Goal: Use online tool/utility: Utilize a website feature to perform a specific function

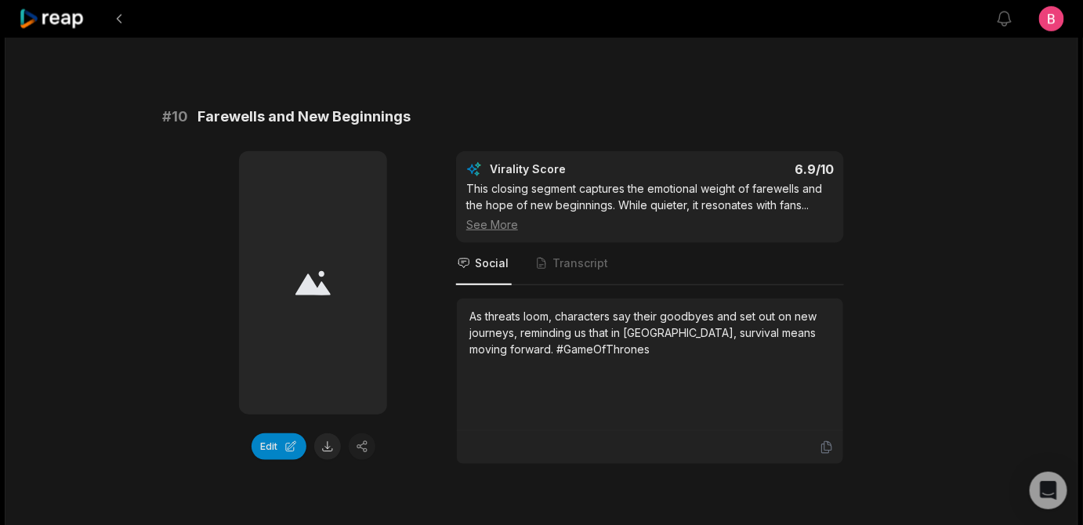
drag, startPoint x: 491, startPoint y: 107, endPoint x: 189, endPoint y: 107, distance: 302.4
drag, startPoint x: 594, startPoint y: 366, endPoint x: 473, endPoint y: 366, distance: 120.6
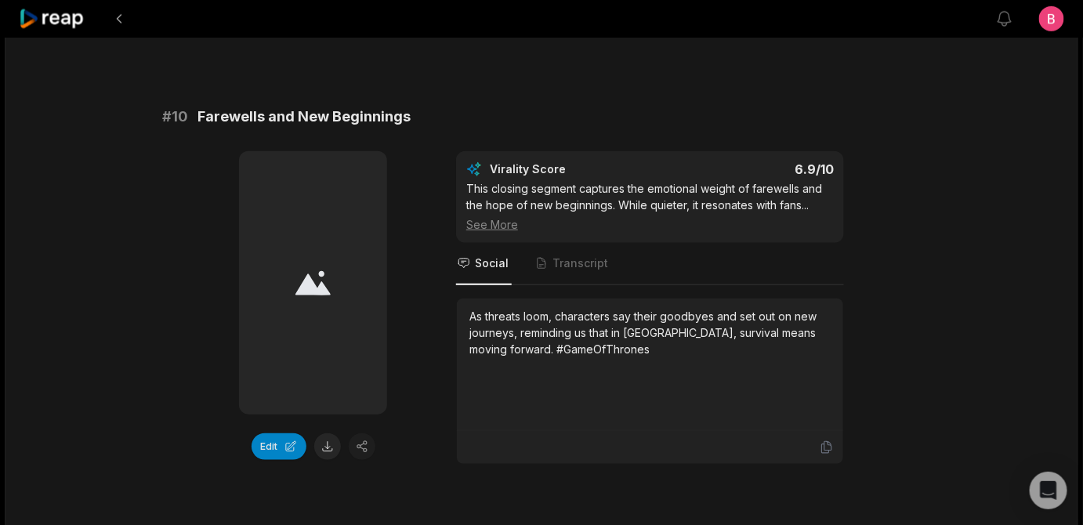
drag, startPoint x: 592, startPoint y: 365, endPoint x: 451, endPoint y: 356, distance: 141.3
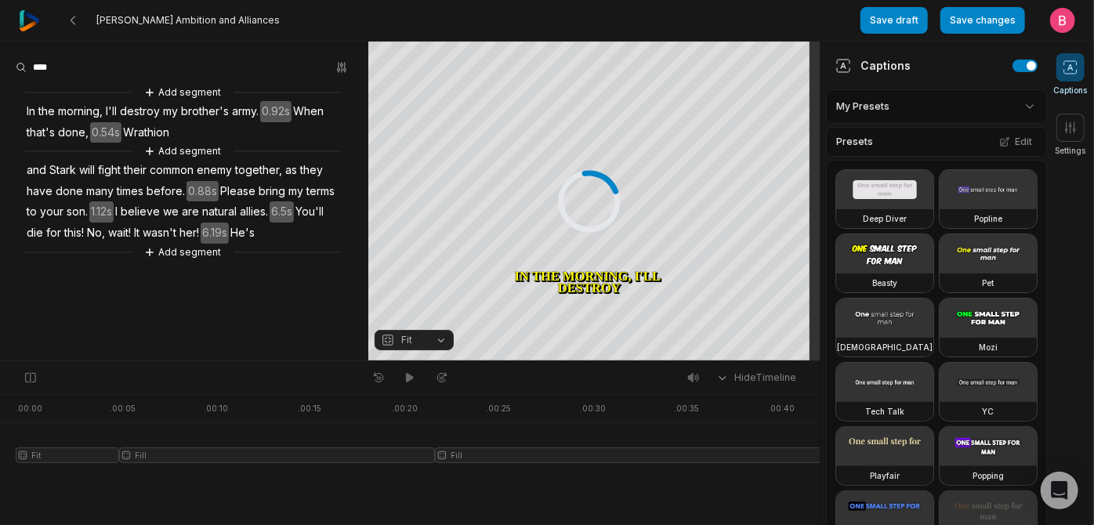
scroll to position [43, 0]
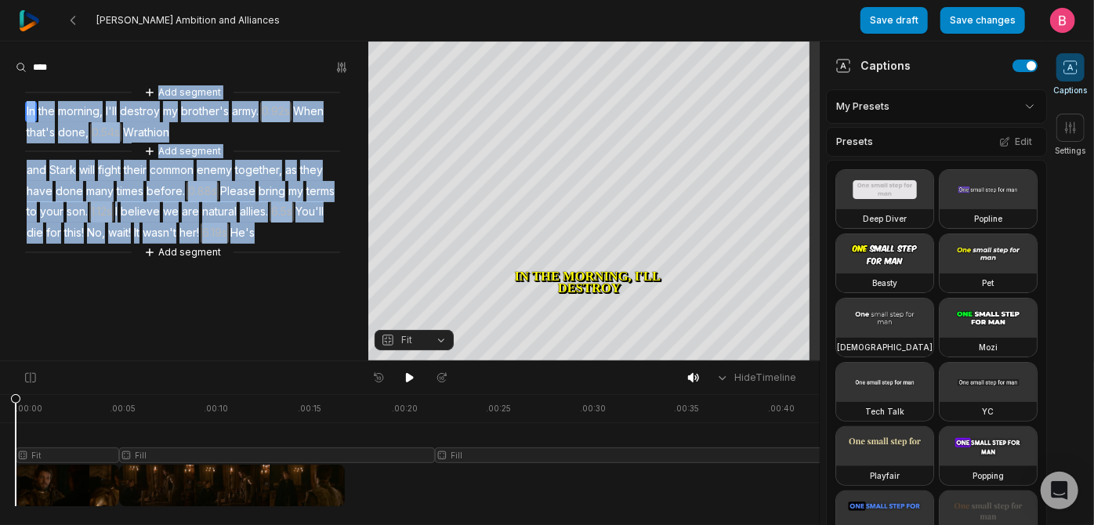
drag, startPoint x: 128, startPoint y: 306, endPoint x: 19, endPoint y: 66, distance: 263.6
click at [19, 84] on div "Add segment In the morning, I'll destroy my brother's army. 0.92s When that's d…" at bounding box center [184, 172] width 368 height 177
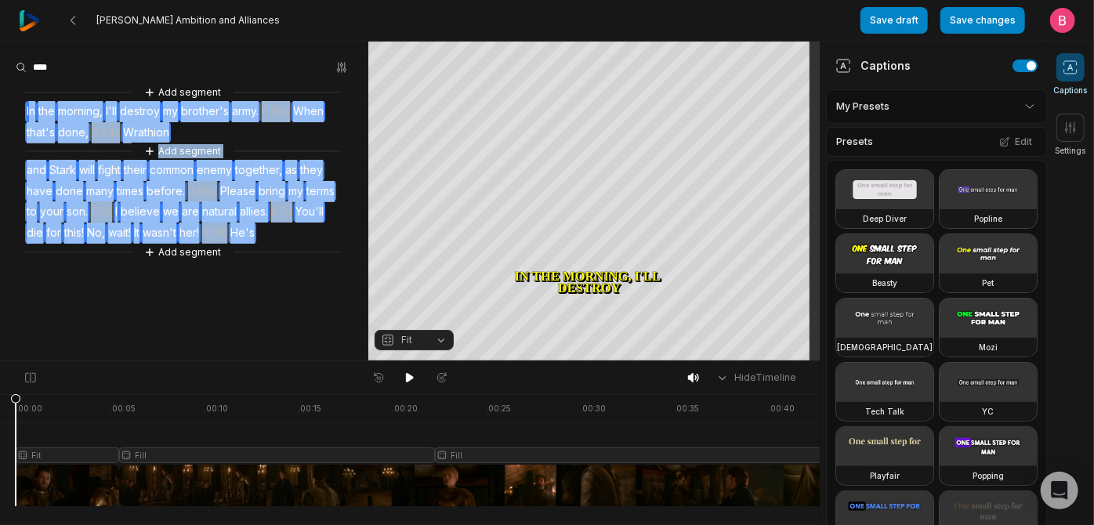
drag, startPoint x: 121, startPoint y: 313, endPoint x: 38, endPoint y: 85, distance: 243.3
click at [38, 85] on div "Add segment In the morning, I'll destroy my brother's army. 0.92s When that's d…" at bounding box center [184, 172] width 368 height 177
click at [64, 152] on button "Remove video" at bounding box center [54, 162] width 106 height 20
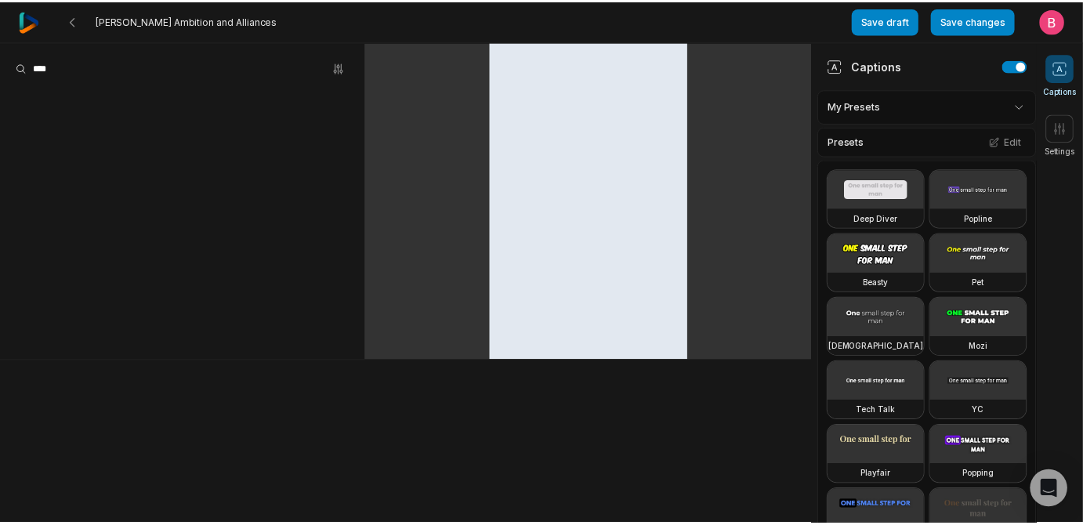
scroll to position [0, 0]
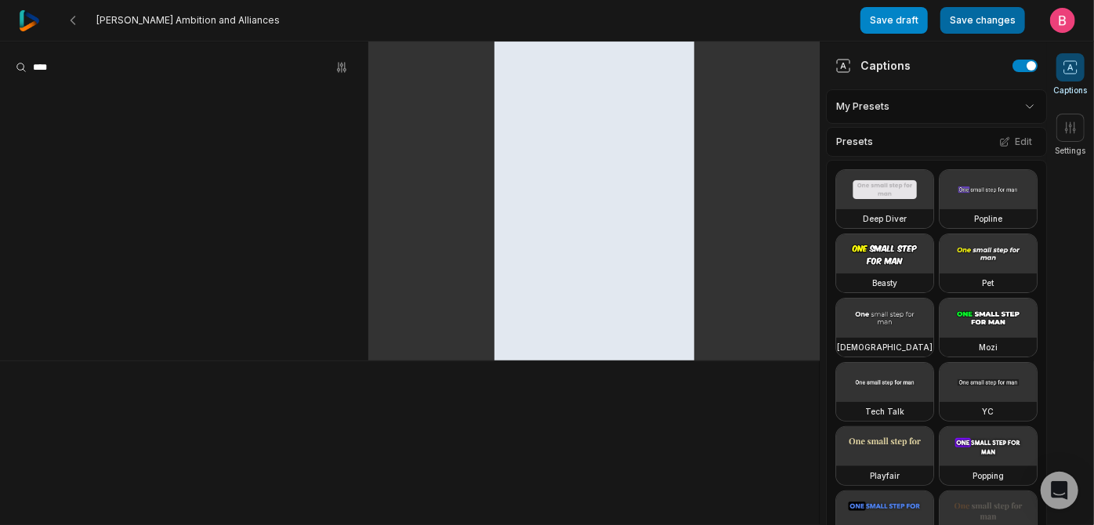
click at [940, 29] on button "Save changes" at bounding box center [982, 20] width 85 height 27
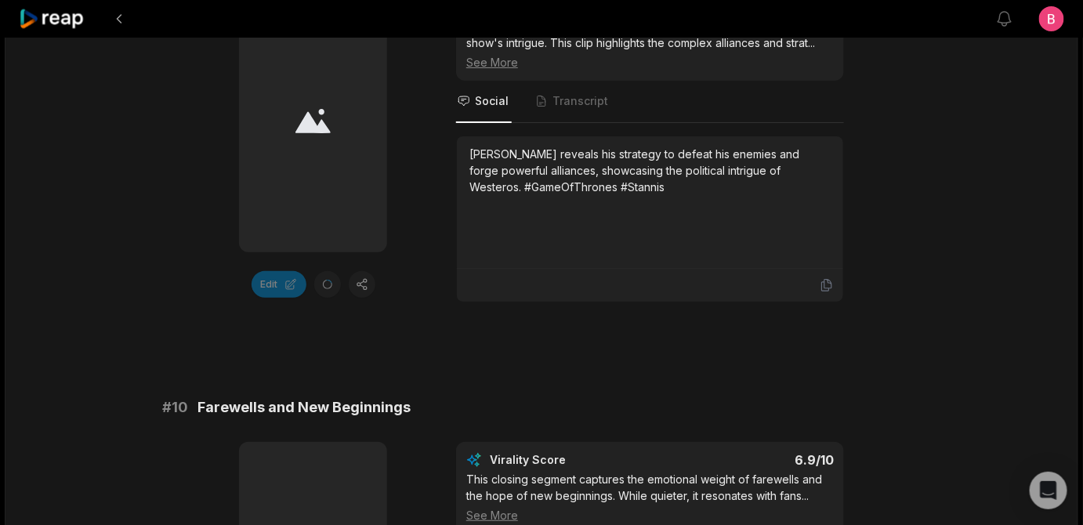
scroll to position [3798, 0]
